Goal: Information Seeking & Learning: Learn about a topic

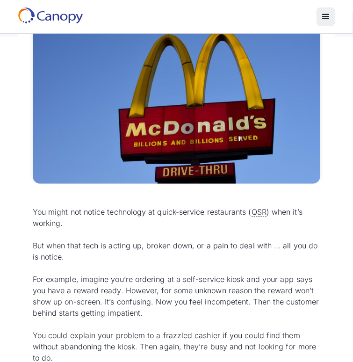
scroll to position [83, 0]
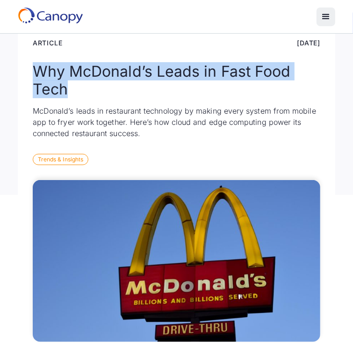
drag, startPoint x: 37, startPoint y: 81, endPoint x: 152, endPoint y: 113, distance: 118.3
click at [152, 99] on h1 "Why McDonald’s Leads in Fast Food Tech" at bounding box center [177, 81] width 288 height 36
copy h1 "Why McDonald’s Leads in Fast Food Tech"
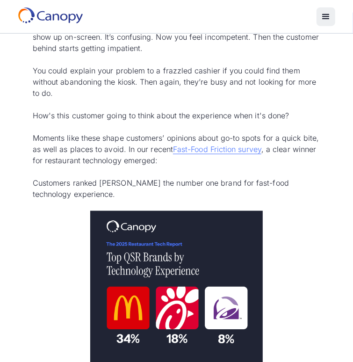
scroll to position [503, 0]
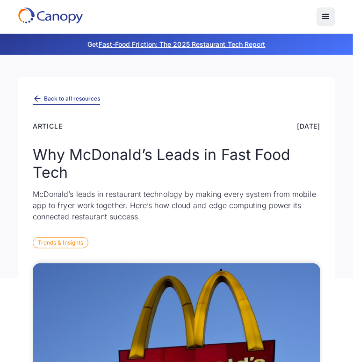
click at [36, 101] on icon at bounding box center [38, 99] width 6 height 6
